Goal: Task Accomplishment & Management: Manage account settings

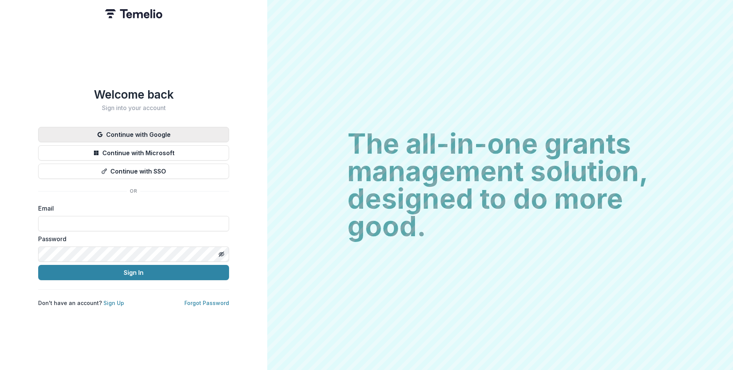
click at [213, 131] on button "Continue with Google" at bounding box center [133, 134] width 191 height 15
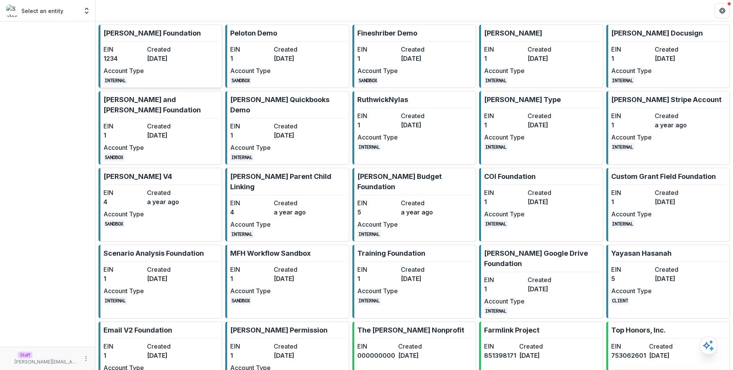
click at [165, 48] on dt "Created" at bounding box center [167, 49] width 40 height 9
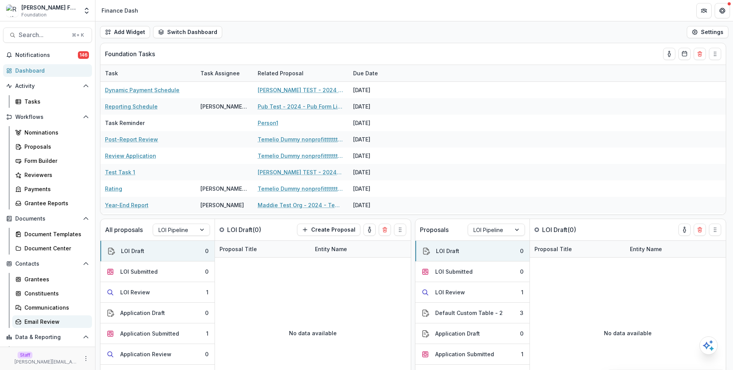
scroll to position [55, 0]
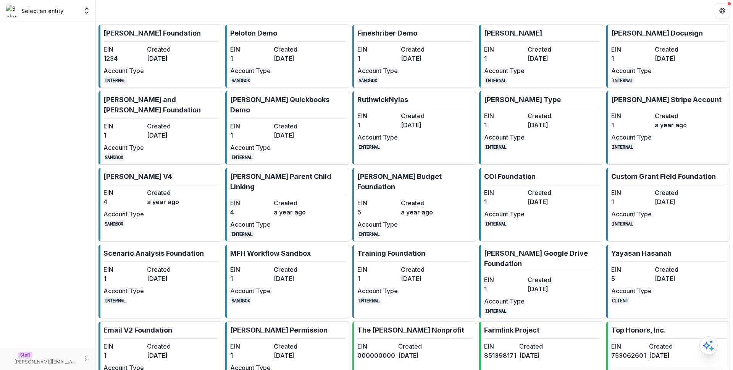
click at [291, 341] on dt "Created" at bounding box center [294, 345] width 40 height 9
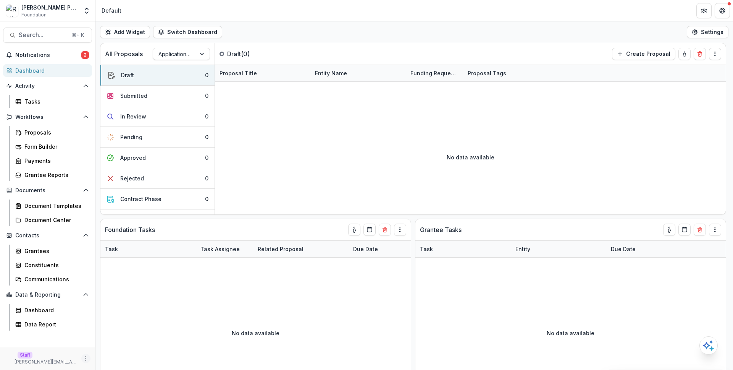
click at [87, 359] on icon "More" at bounding box center [86, 358] width 6 height 6
click at [131, 342] on link "User Settings" at bounding box center [136, 342] width 82 height 13
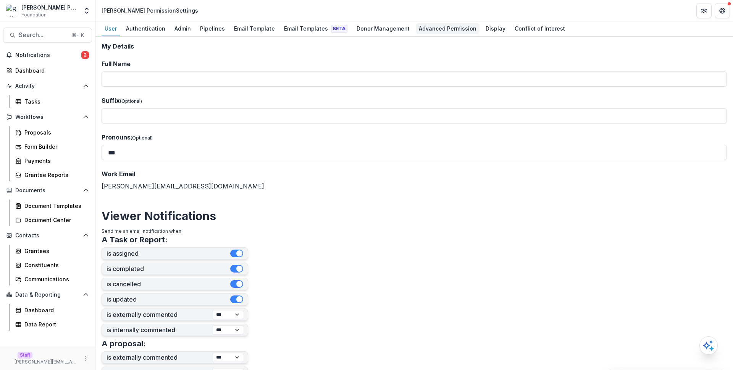
click at [440, 34] on link "Advanced Permission" at bounding box center [448, 28] width 64 height 15
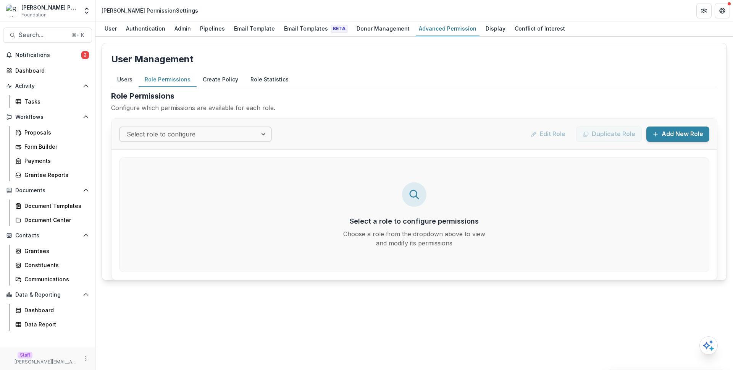
click at [165, 79] on button "Role Permissions" at bounding box center [168, 79] width 58 height 15
click at [235, 142] on div "Select role to configure Edit Role Duplicate Role Add New Role" at bounding box center [415, 134] width 606 height 31
click at [233, 135] on div at bounding box center [189, 134] width 124 height 11
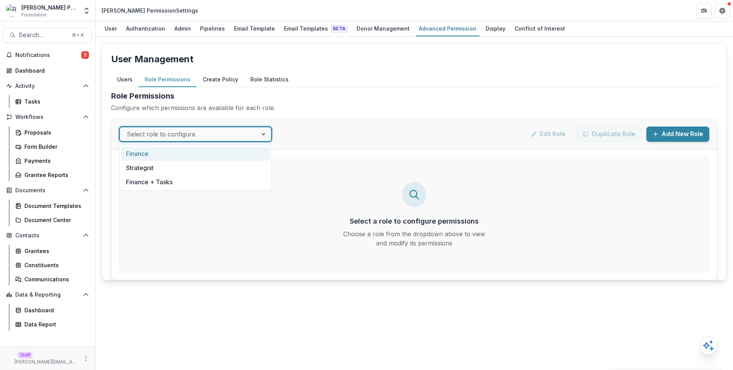
click at [228, 156] on div "Finance" at bounding box center [195, 154] width 149 height 14
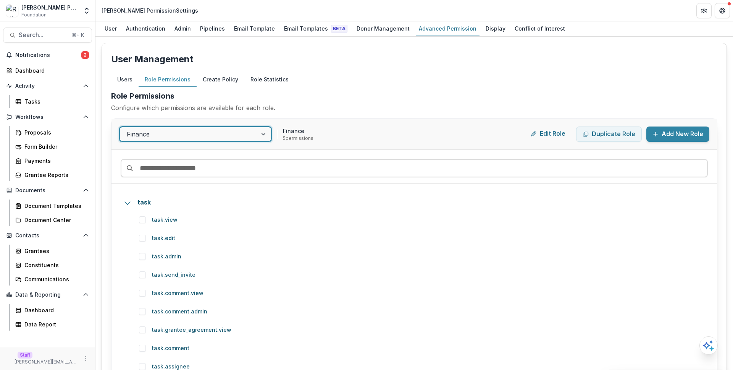
click at [555, 134] on button "Edit Role" at bounding box center [548, 133] width 47 height 15
click at [506, 122] on div "Finance Finance 5 permission s Edit Role Duplicate Role Add New Role" at bounding box center [415, 134] width 606 height 31
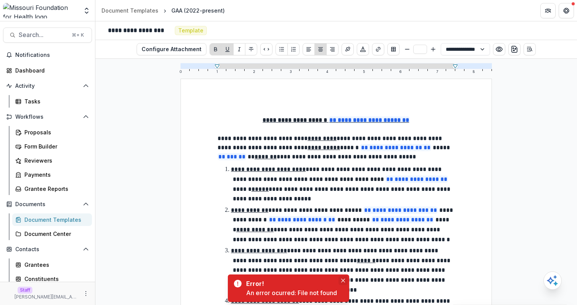
click at [342, 281] on icon "Close" at bounding box center [343, 281] width 4 height 4
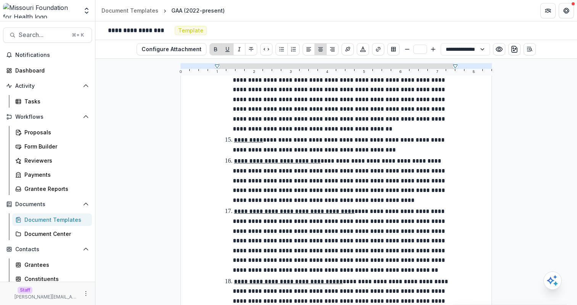
scroll to position [1197, 0]
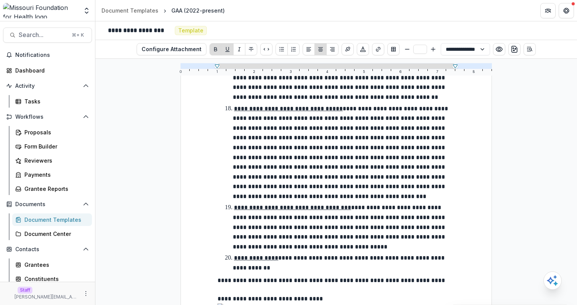
select select "**********"
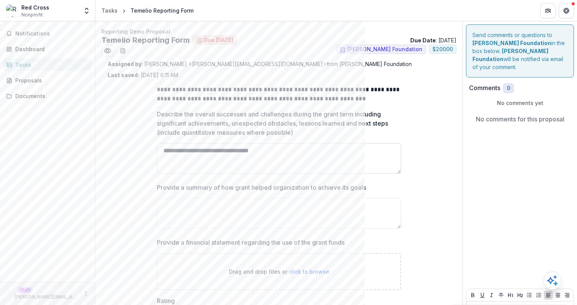
click at [308, 157] on textarea "**********" at bounding box center [279, 158] width 244 height 31
click at [404, 123] on div "**********" at bounding box center [279, 211] width 257 height 264
click at [356, 150] on textarea "**********" at bounding box center [279, 158] width 244 height 31
type textarea "**********"
click at [440, 120] on div "**********" at bounding box center [279, 211] width 343 height 264
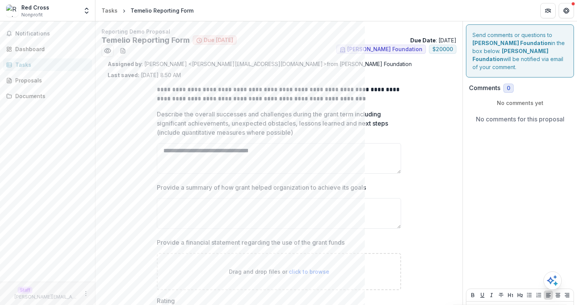
click at [427, 114] on div "**********" at bounding box center [279, 211] width 343 height 264
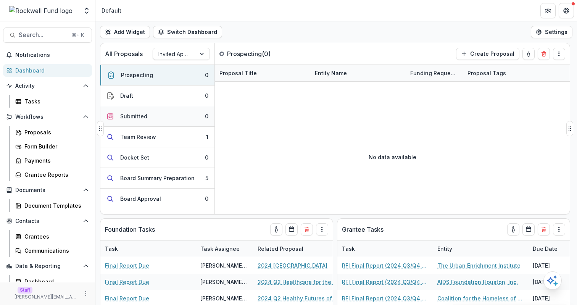
scroll to position [98, 0]
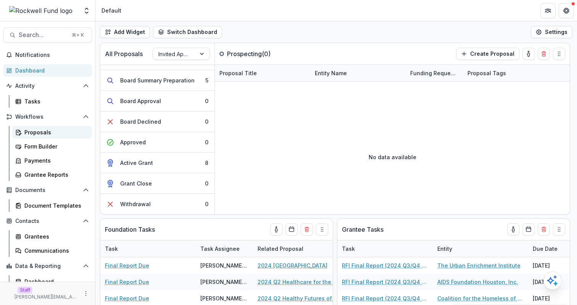
click at [57, 134] on div "Proposals" at bounding box center [54, 132] width 61 height 8
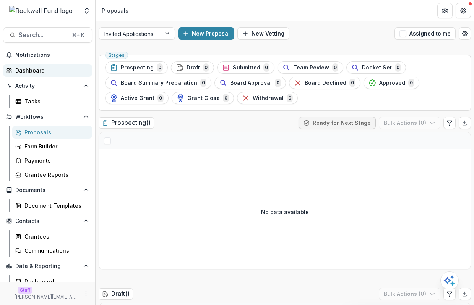
click at [61, 69] on div "Dashboard" at bounding box center [50, 70] width 71 height 8
click at [365, 43] on div "Invited Applications New Proposal New Vetting Assigned to me" at bounding box center [284, 33] width 378 height 24
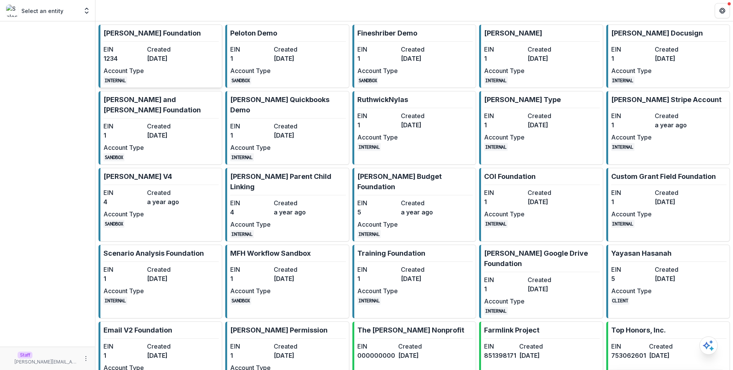
click at [149, 28] on p "[PERSON_NAME] Foundation" at bounding box center [152, 33] width 97 height 10
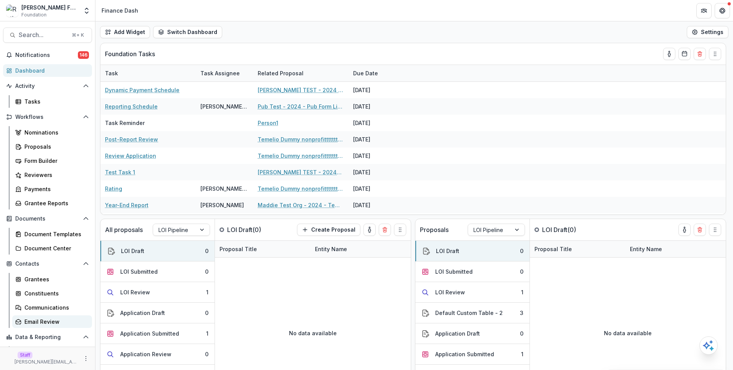
click at [68, 321] on div "Email Review" at bounding box center [54, 321] width 61 height 8
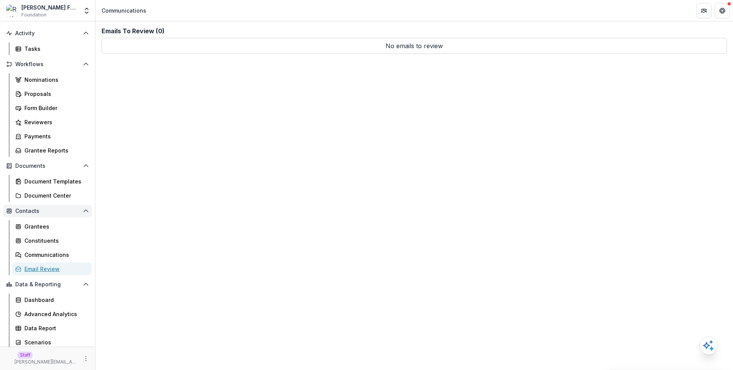
scroll to position [55, 0]
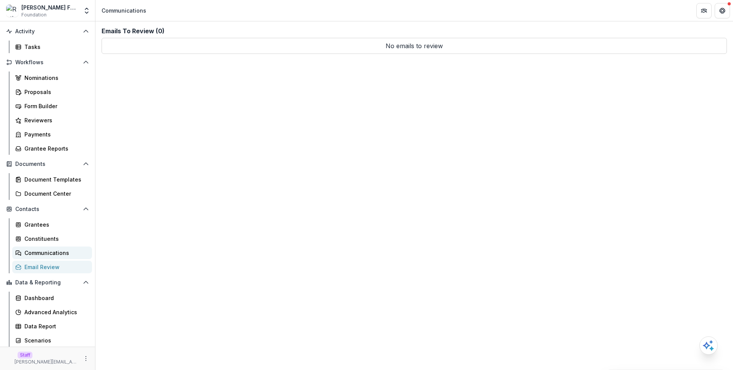
drag, startPoint x: 60, startPoint y: 260, endPoint x: 61, endPoint y: 251, distance: 9.7
click at [60, 257] on div "Grantees Constituents Communications Email Review" at bounding box center [52, 245] width 86 height 55
click at [61, 250] on div "Communications" at bounding box center [54, 253] width 61 height 8
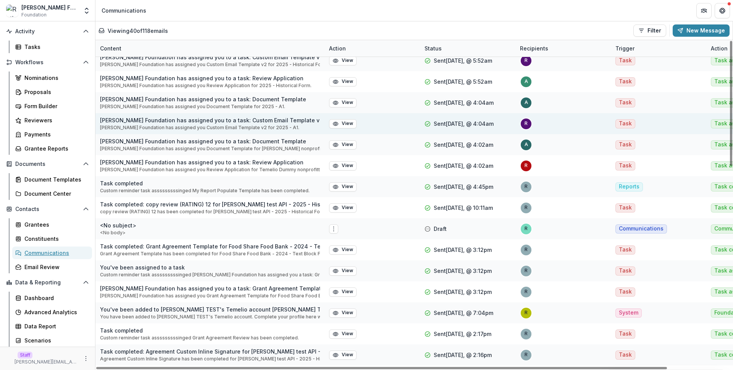
scroll to position [289, 0]
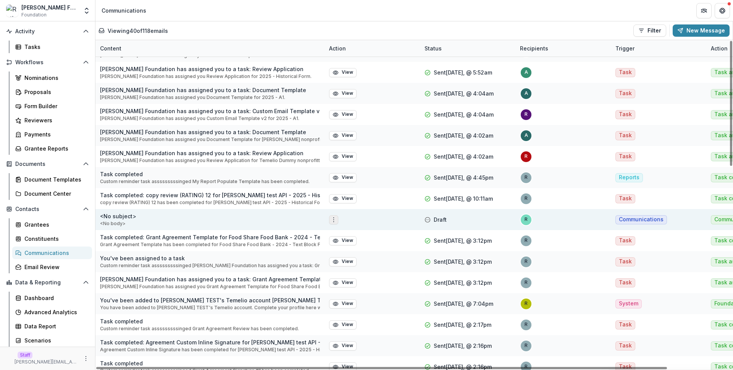
click at [337, 219] on button "Options" at bounding box center [333, 219] width 9 height 9
click at [360, 236] on button "Edit" at bounding box center [372, 235] width 82 height 13
click at [333, 219] on icon "Options" at bounding box center [334, 220] width 6 height 6
click at [350, 247] on button "Delete" at bounding box center [372, 248] width 82 height 13
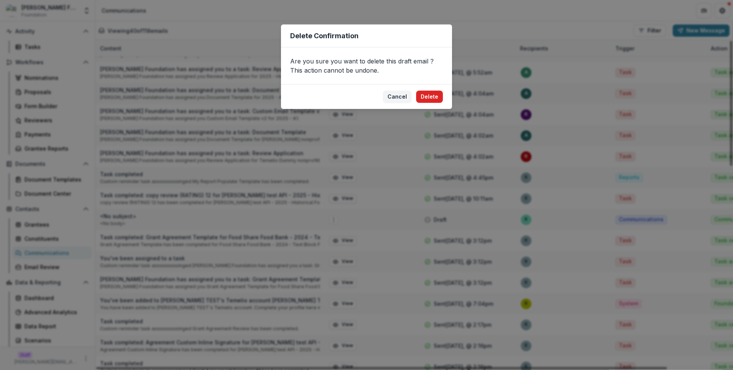
click at [430, 98] on button "Delete" at bounding box center [429, 97] width 27 height 12
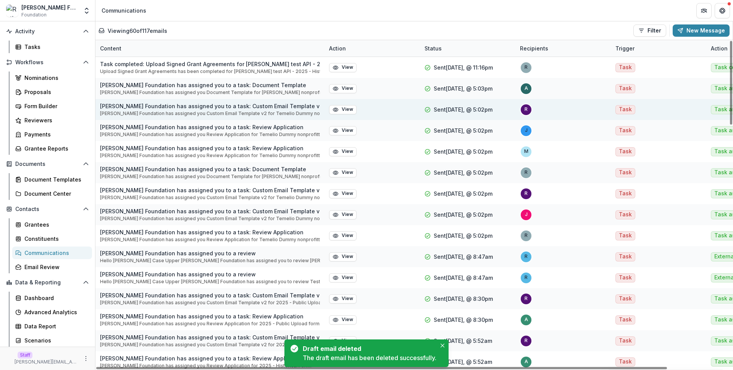
click at [420, 109] on div "Sent [DATE], @ 5:02pm" at bounding box center [467, 109] width 95 height 21
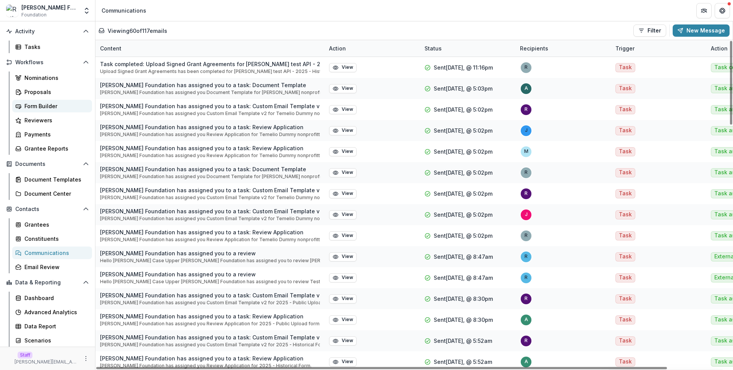
click at [64, 107] on div "Form Builder" at bounding box center [54, 106] width 61 height 8
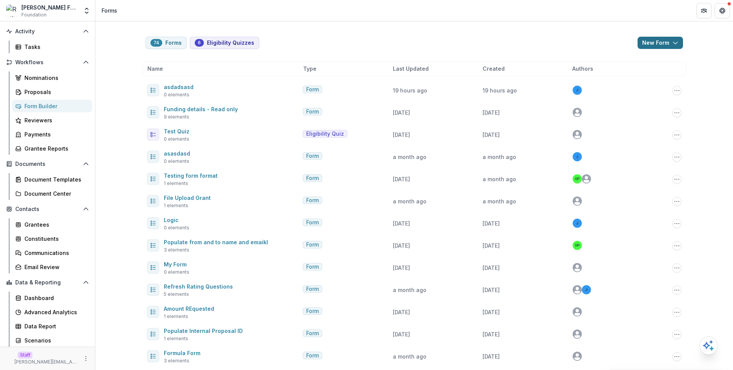
click at [663, 41] on button "New Form" at bounding box center [660, 43] width 45 height 12
click at [636, 70] on button "New Form" at bounding box center [639, 72] width 82 height 13
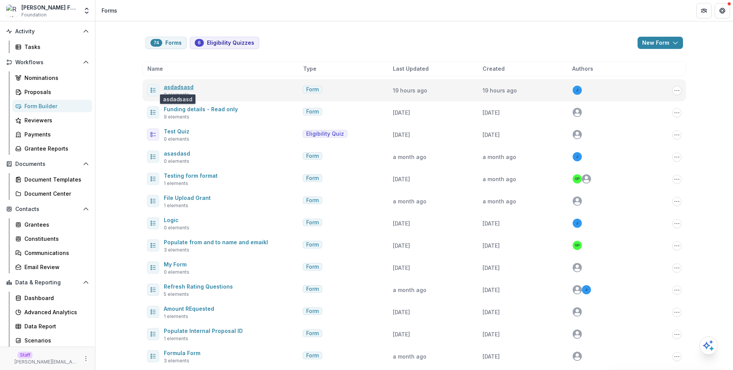
click at [177, 89] on link "asdadsasd" at bounding box center [179, 87] width 30 height 6
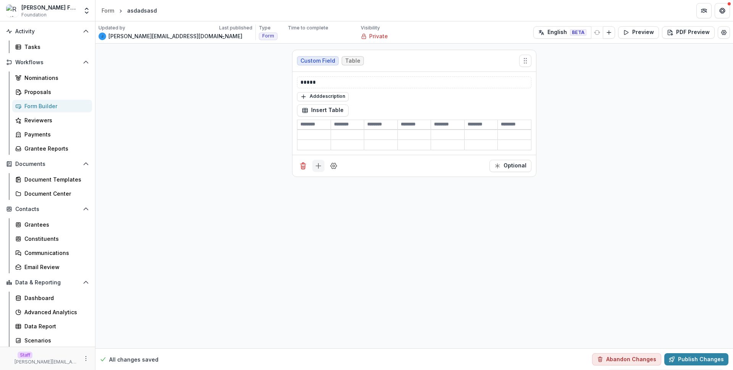
click at [319, 166] on line "Add field" at bounding box center [319, 165] width 0 height 5
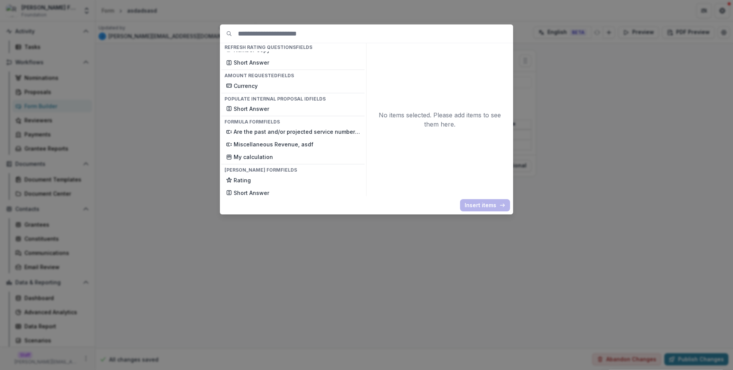
scroll to position [697, 0]
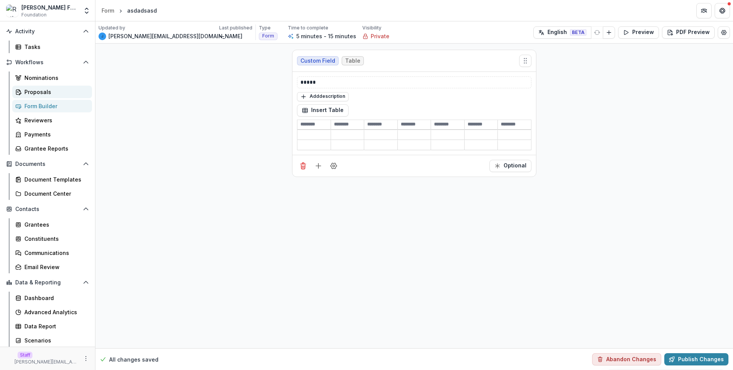
click at [61, 91] on div "Proposals" at bounding box center [54, 92] width 61 height 8
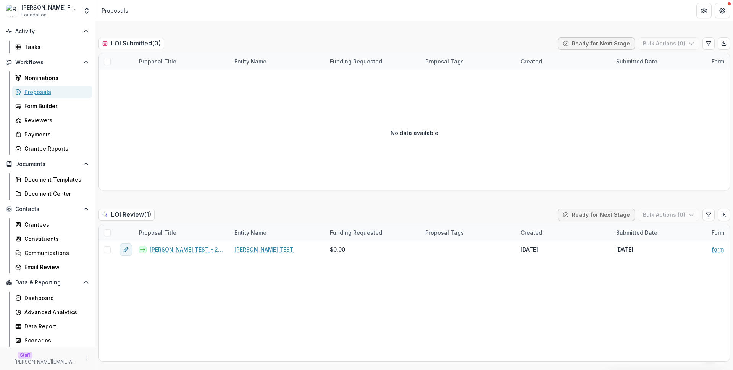
scroll to position [338, 0]
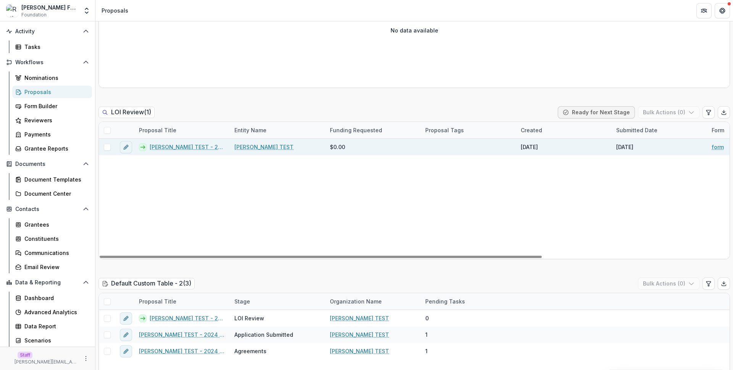
click at [337, 149] on span "$0.00" at bounding box center [337, 147] width 15 height 8
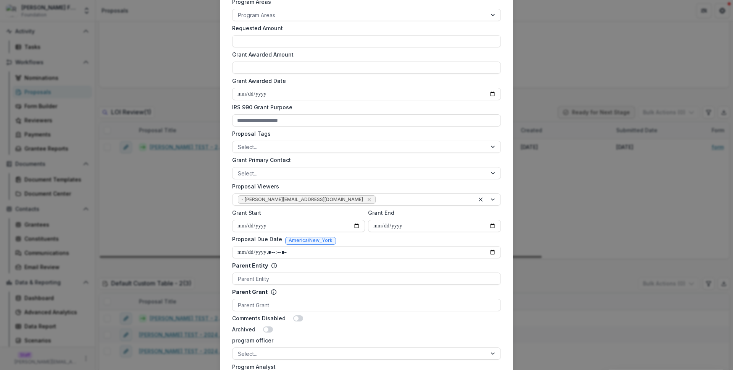
scroll to position [244, 0]
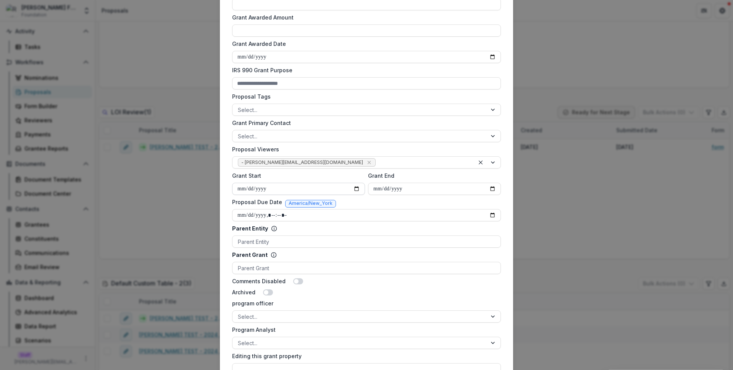
click at [355, 188] on input "Grant Start" at bounding box center [298, 189] width 133 height 12
type input "**********"
click at [493, 186] on input "Grant End" at bounding box center [434, 189] width 133 height 12
type input "**********"
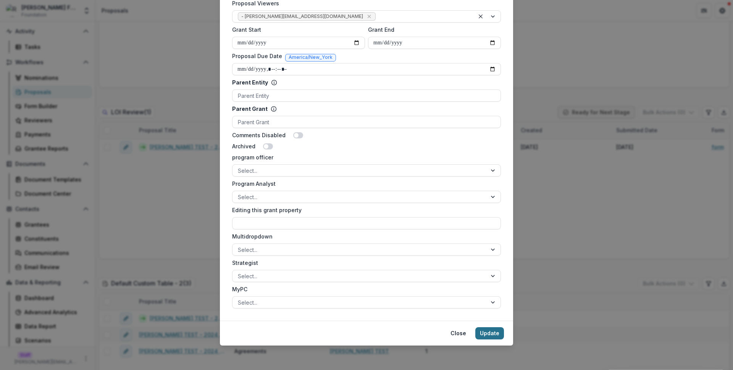
click at [494, 336] on button "Update" at bounding box center [490, 333] width 29 height 12
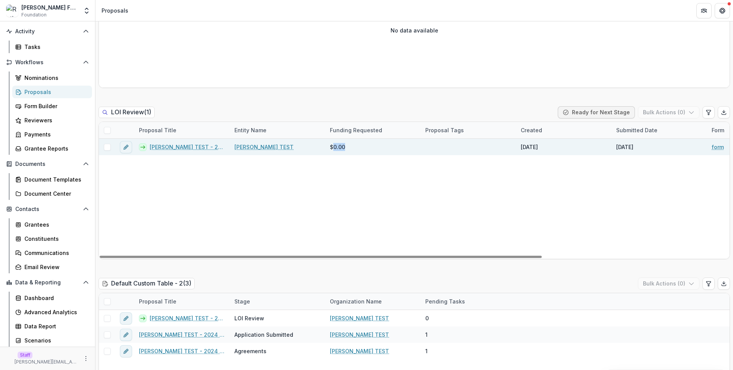
click at [201, 147] on link "[PERSON_NAME] TEST - 2024 - form" at bounding box center [188, 147] width 76 height 8
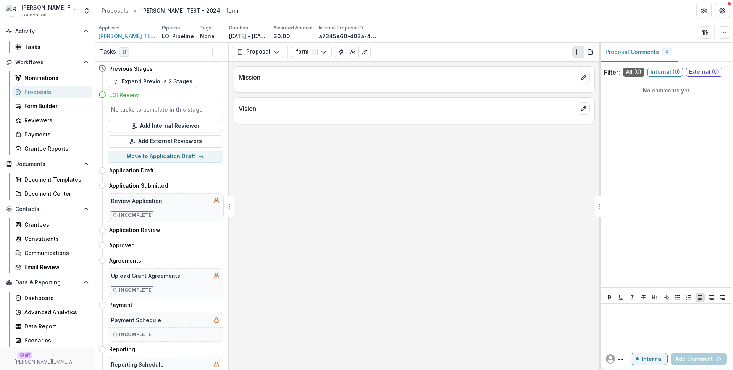
click at [292, 117] on div at bounding box center [414, 117] width 361 height 5
